Goal: Information Seeking & Learning: Learn about a topic

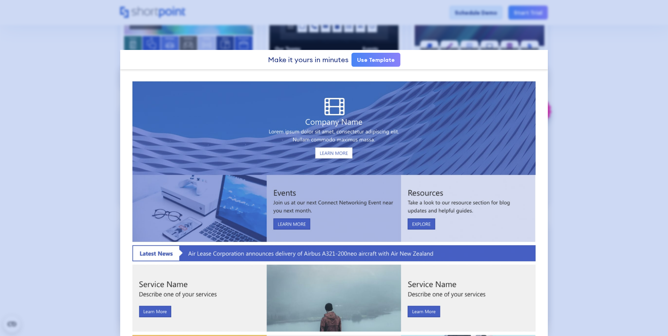
click at [562, 62] on div at bounding box center [334, 168] width 668 height 336
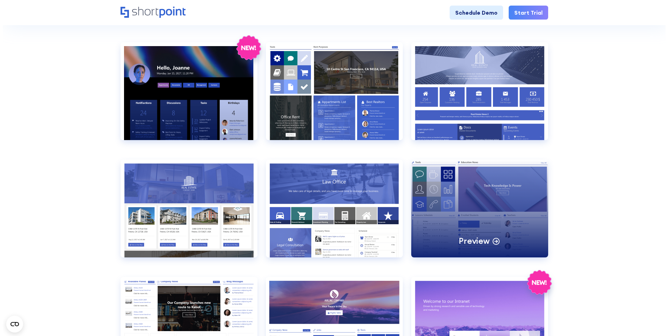
scroll to position [245, 0]
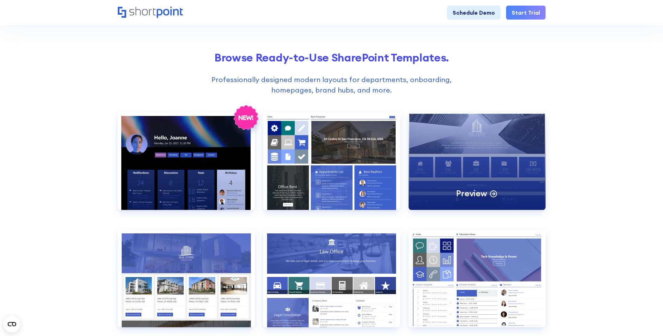
click at [423, 181] on div "Preview" at bounding box center [477, 161] width 137 height 98
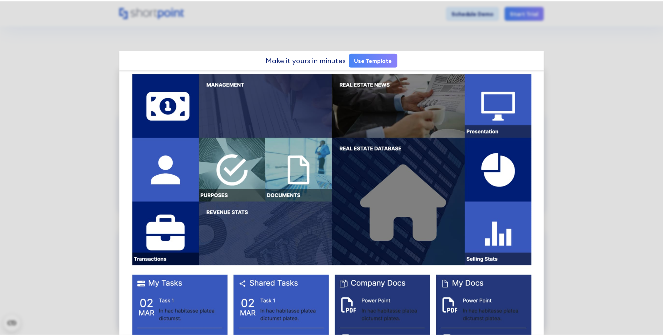
scroll to position [806, 0]
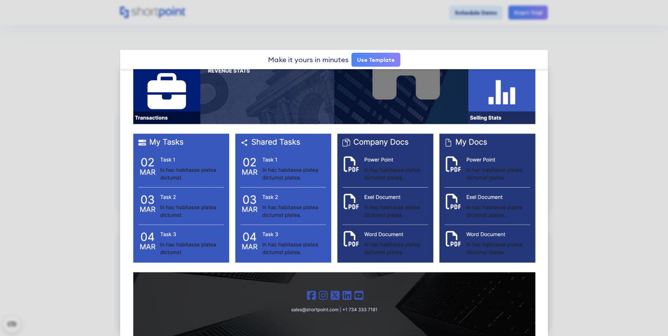
click at [588, 94] on div at bounding box center [334, 168] width 668 height 336
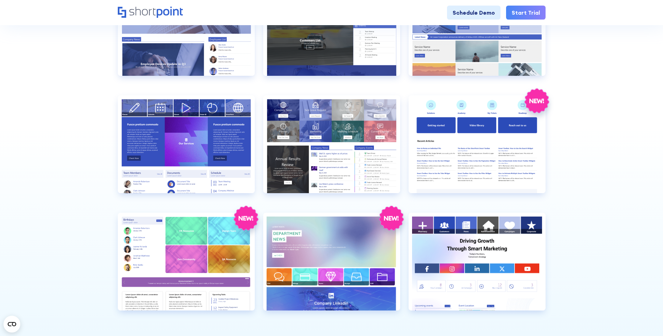
scroll to position [1223, 0]
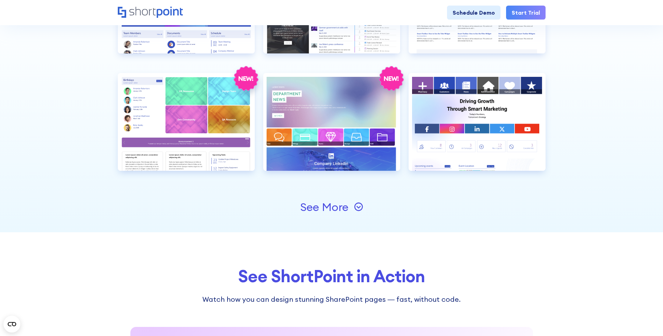
click at [342, 215] on div "See More" at bounding box center [332, 207] width 428 height 50
click at [353, 210] on div "See More" at bounding box center [331, 207] width 63 height 11
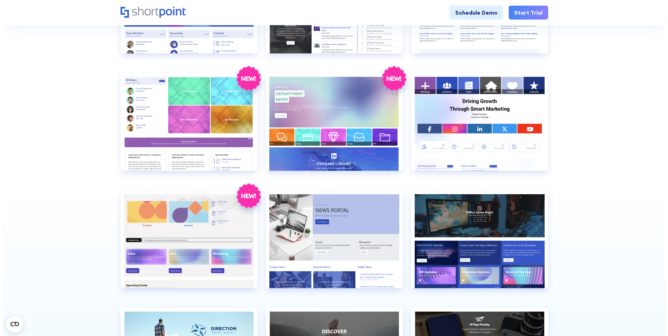
scroll to position [1293, 0]
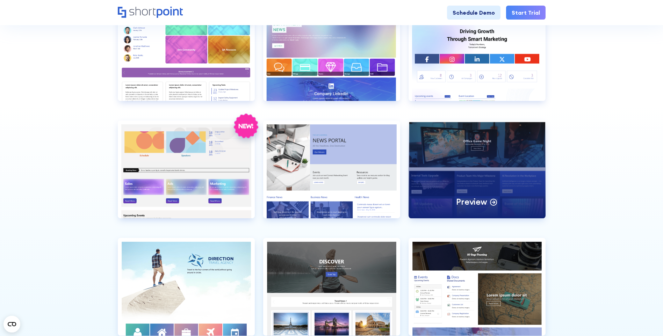
click at [489, 212] on div "Preview" at bounding box center [477, 170] width 137 height 98
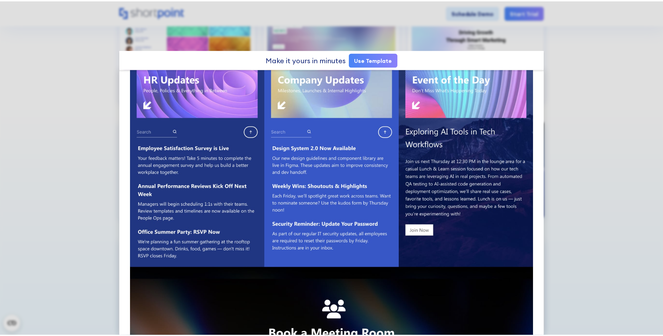
scroll to position [175, 0]
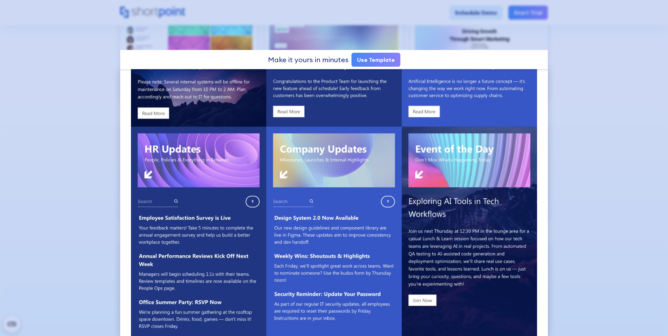
click at [575, 203] on div at bounding box center [334, 168] width 668 height 336
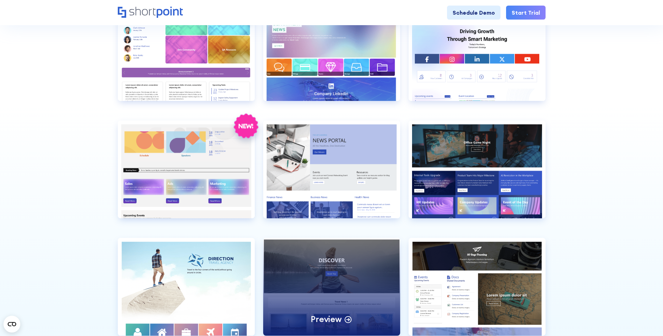
scroll to position [1398, 0]
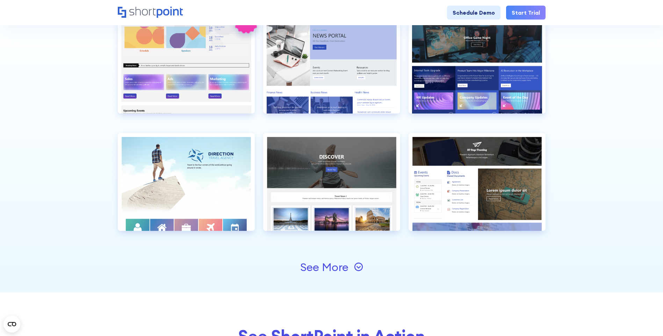
click at [357, 268] on icon at bounding box center [358, 266] width 9 height 9
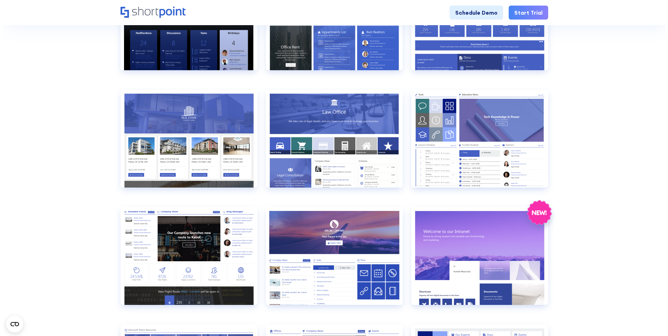
scroll to position [245, 0]
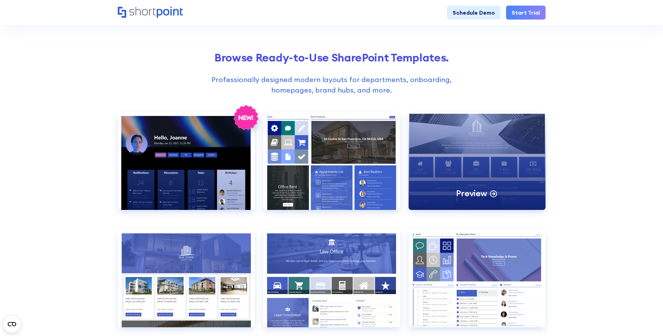
click at [466, 201] on div "Preview" at bounding box center [477, 161] width 137 height 98
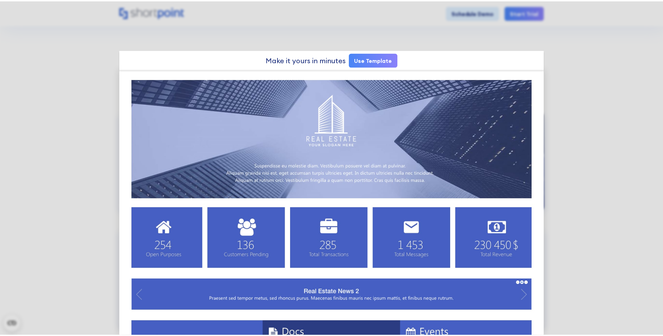
scroll to position [0, 0]
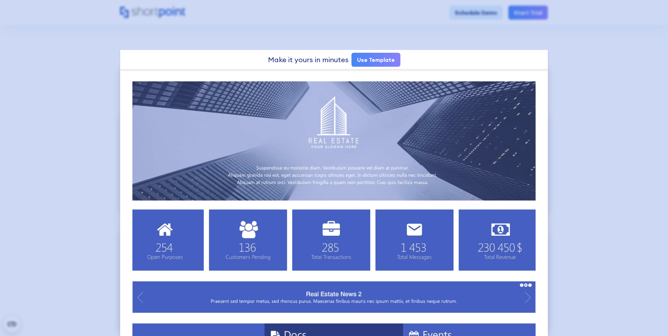
click at [117, 221] on div at bounding box center [334, 168] width 668 height 336
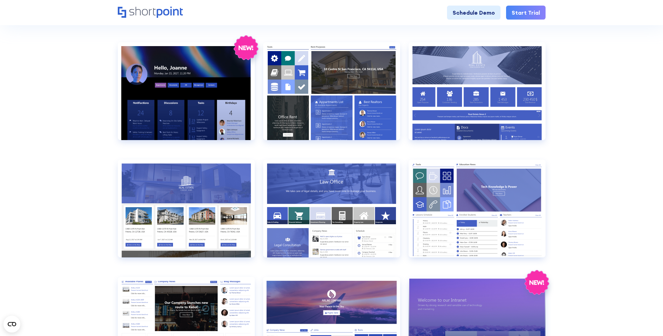
scroll to position [454, 0]
